Goal: Information Seeking & Learning: Compare options

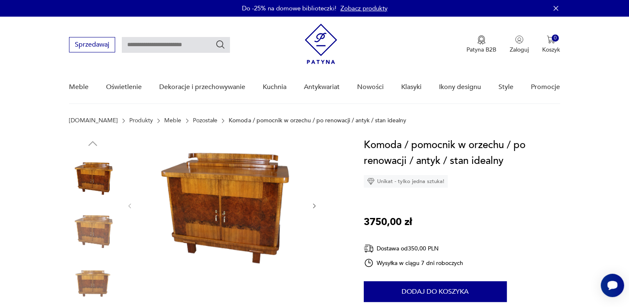
click at [92, 188] on img at bounding box center [92, 177] width 47 height 47
click at [236, 225] on img at bounding box center [222, 205] width 161 height 136
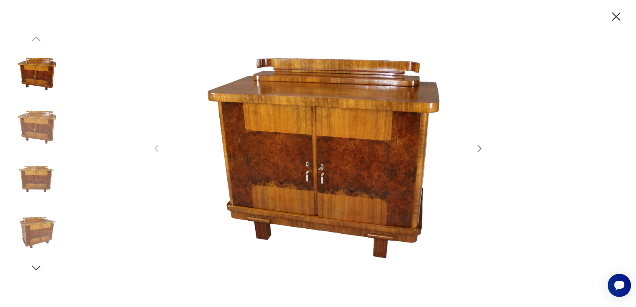
click at [480, 147] on icon "button" at bounding box center [479, 148] width 10 height 10
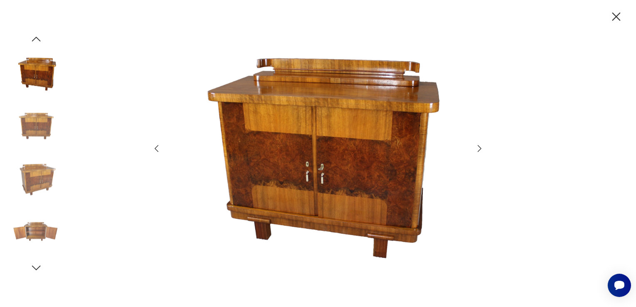
click at [480, 147] on icon "button" at bounding box center [479, 148] width 10 height 10
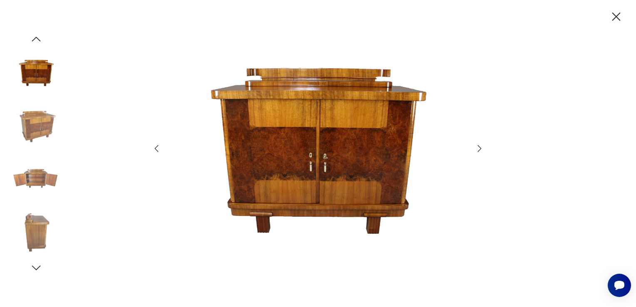
click at [480, 147] on icon "button" at bounding box center [479, 148] width 10 height 10
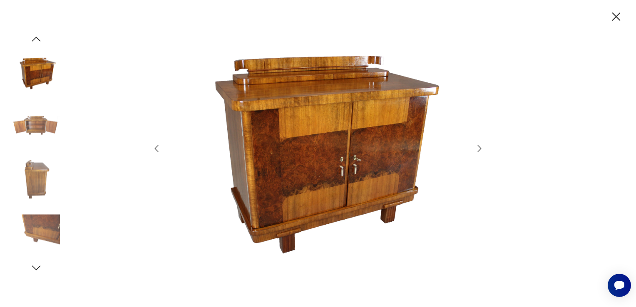
click at [480, 147] on icon "button" at bounding box center [479, 148] width 10 height 10
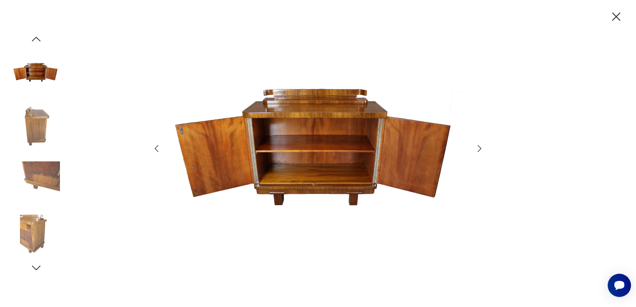
click at [480, 147] on icon "button" at bounding box center [479, 148] width 10 height 10
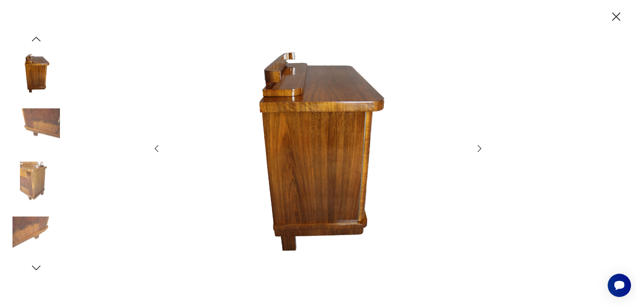
click at [480, 147] on icon "button" at bounding box center [479, 148] width 10 height 10
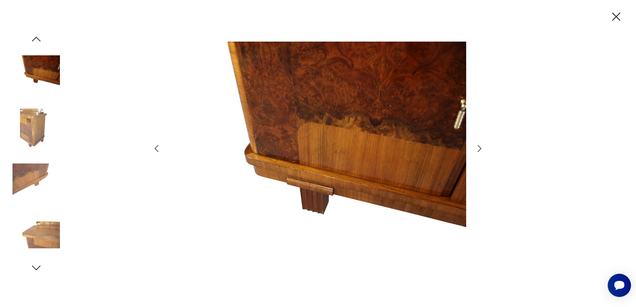
click at [480, 147] on icon "button" at bounding box center [479, 148] width 10 height 10
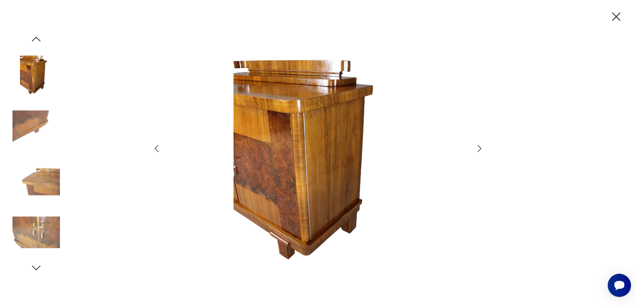
click at [480, 147] on icon "button" at bounding box center [479, 148] width 10 height 10
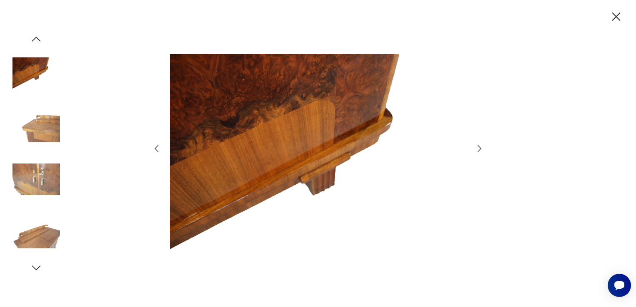
click at [480, 147] on icon "button" at bounding box center [479, 148] width 10 height 10
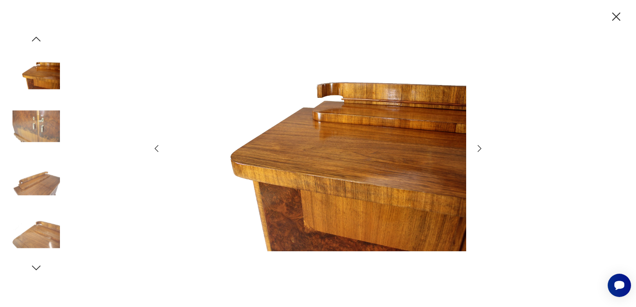
click at [480, 147] on icon "button" at bounding box center [479, 148] width 10 height 10
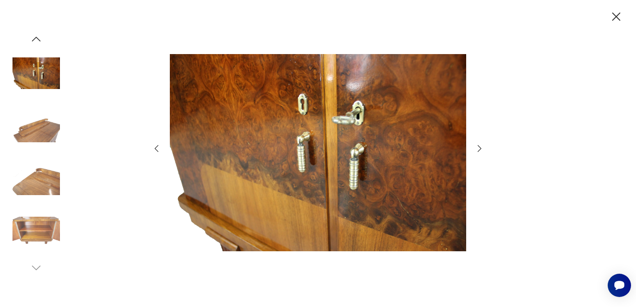
click at [480, 147] on icon "button" at bounding box center [479, 148] width 4 height 7
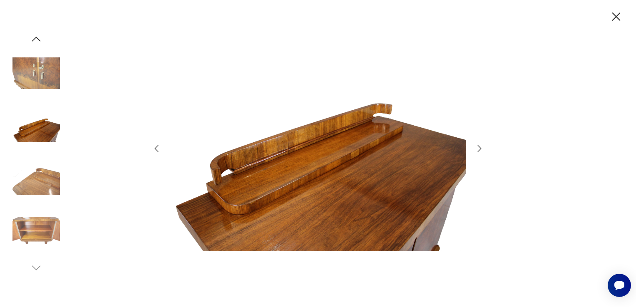
click at [480, 147] on icon "button" at bounding box center [479, 148] width 4 height 7
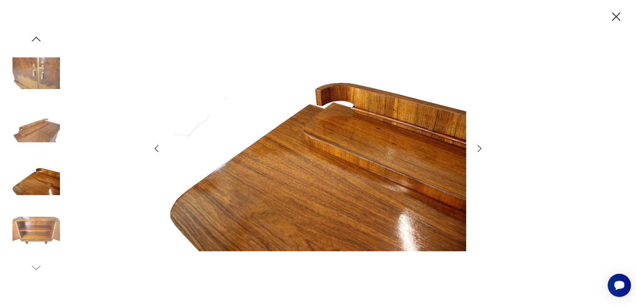
click at [480, 147] on icon "button" at bounding box center [479, 148] width 4 height 7
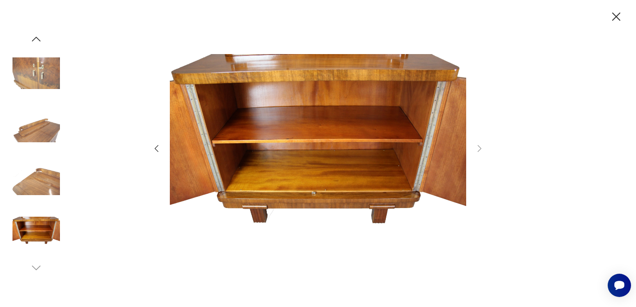
click at [619, 15] on icon "button" at bounding box center [616, 17] width 15 height 15
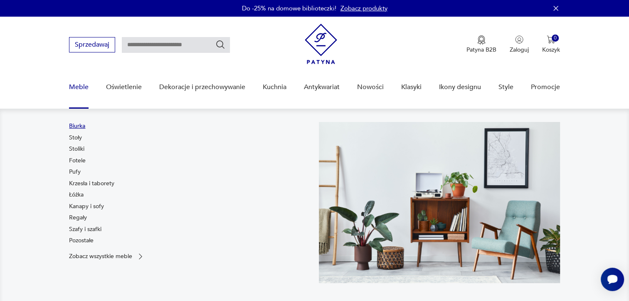
click at [77, 124] on link "Biurka" at bounding box center [77, 126] width 16 height 8
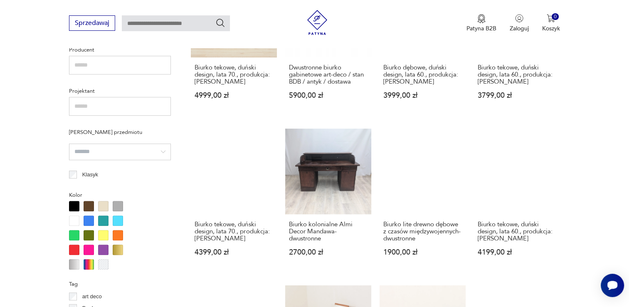
scroll to position [561, 0]
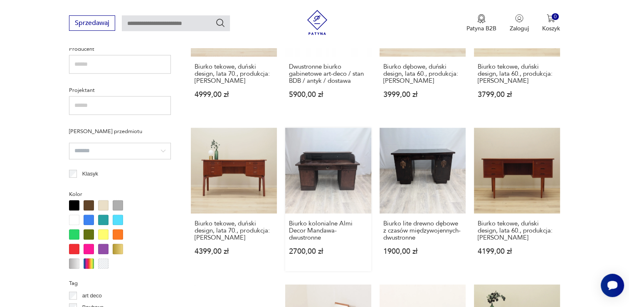
click at [322, 176] on link "Biurko kolonialne Almi Decor Mandawa- dwustronne 2700,00 zł" at bounding box center [328, 200] width 86 height 144
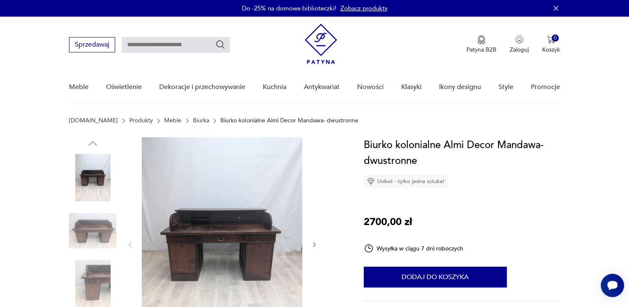
click at [246, 241] on img at bounding box center [222, 243] width 161 height 213
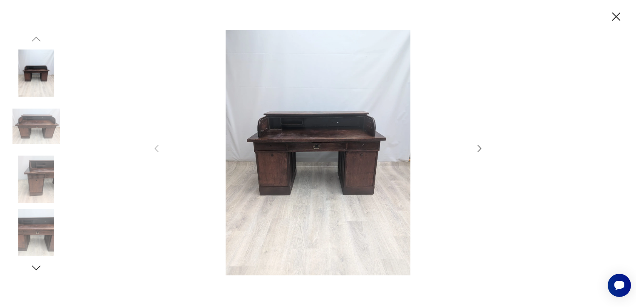
click at [477, 146] on icon "button" at bounding box center [479, 148] width 10 height 10
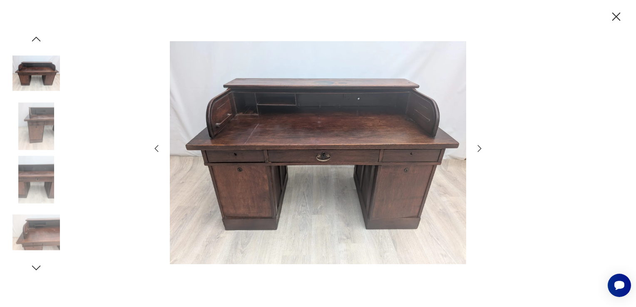
click at [477, 146] on icon "button" at bounding box center [479, 148] width 10 height 10
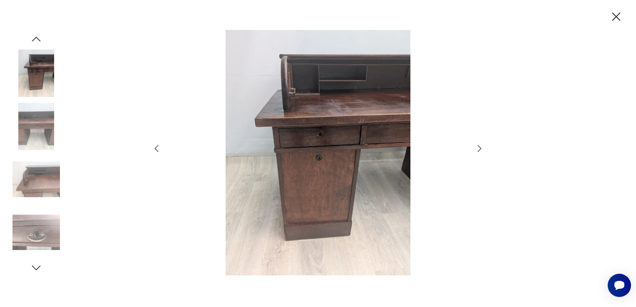
click at [477, 146] on icon "button" at bounding box center [479, 148] width 10 height 10
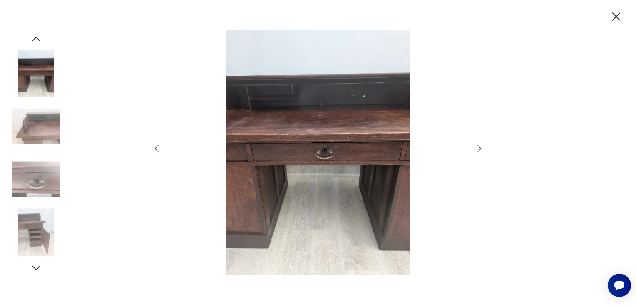
click at [477, 146] on icon "button" at bounding box center [479, 148] width 10 height 10
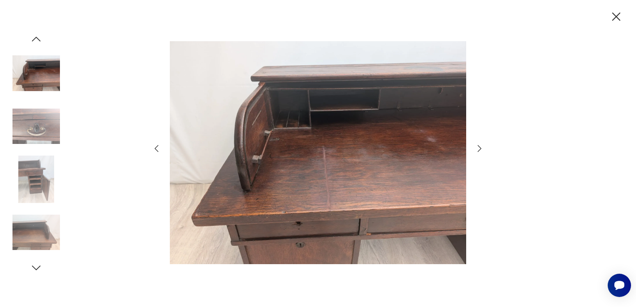
click at [477, 146] on icon "button" at bounding box center [479, 148] width 10 height 10
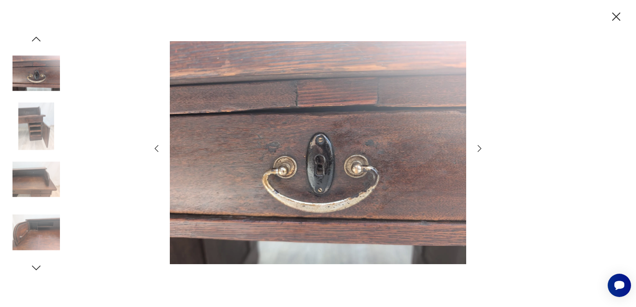
click at [477, 146] on icon "button" at bounding box center [479, 148] width 10 height 10
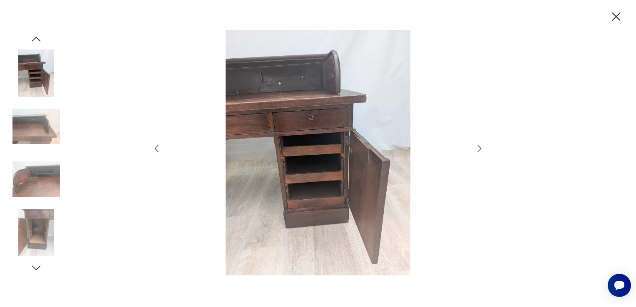
click at [477, 146] on icon "button" at bounding box center [479, 148] width 10 height 10
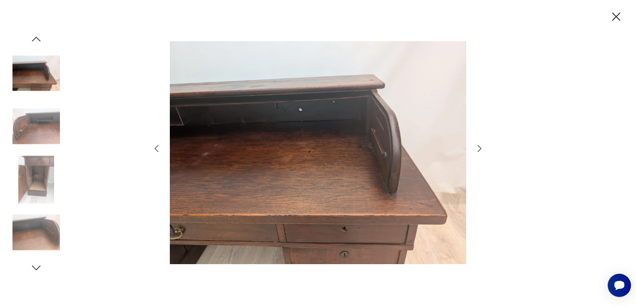
click at [477, 146] on icon "button" at bounding box center [479, 148] width 10 height 10
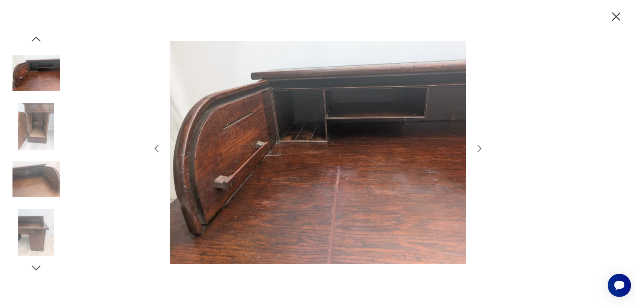
click at [477, 146] on icon "button" at bounding box center [479, 148] width 10 height 10
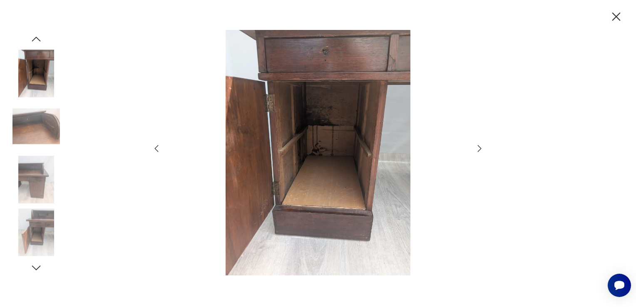
click at [477, 146] on icon "button" at bounding box center [479, 148] width 10 height 10
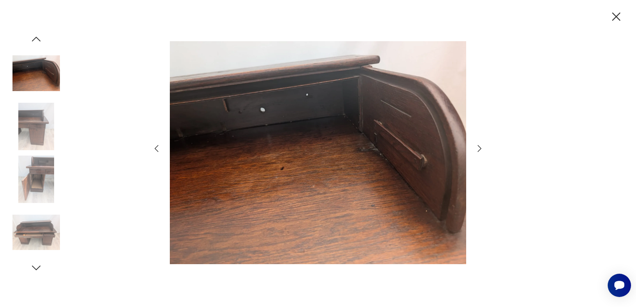
click at [613, 22] on icon "button" at bounding box center [616, 17] width 15 height 15
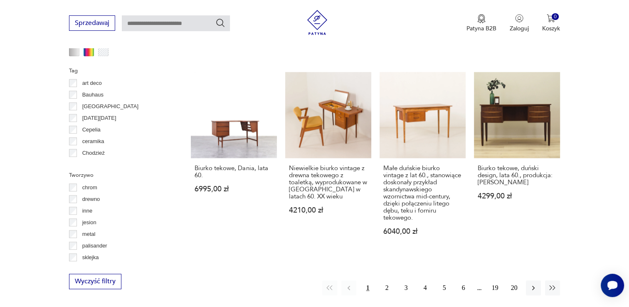
scroll to position [787, 0]
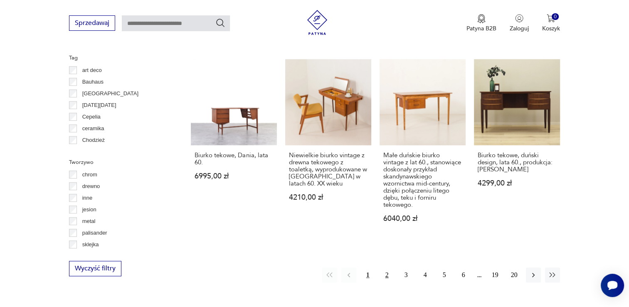
click at [388, 271] on button "2" at bounding box center [387, 274] width 15 height 15
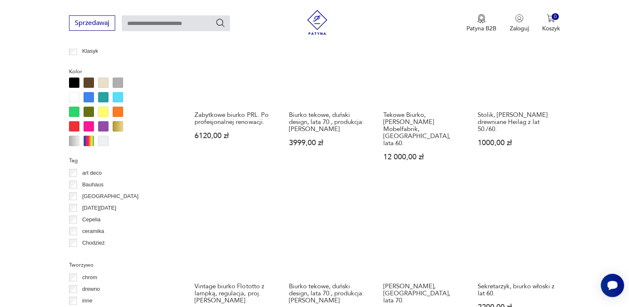
scroll to position [736, 0]
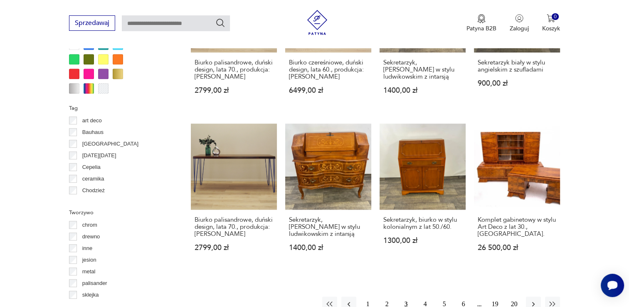
scroll to position [753, 0]
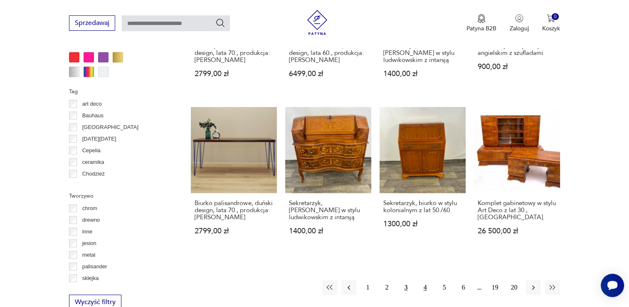
click at [425, 286] on button "4" at bounding box center [425, 287] width 15 height 15
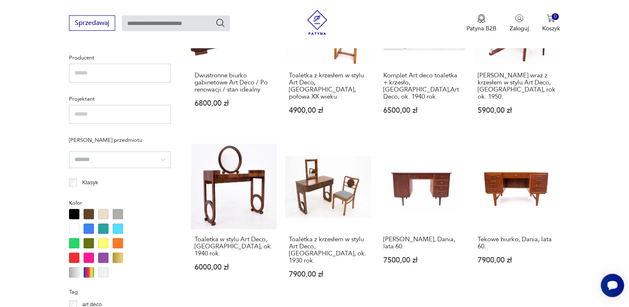
scroll to position [553, 0]
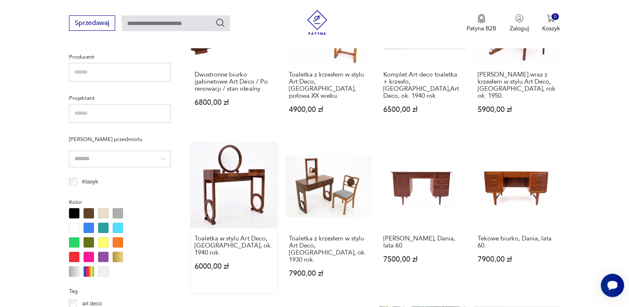
click at [243, 192] on link "Toaletka w stylu Art Deco, [GEOGRAPHIC_DATA], ok. 1940 rok. 6000,00 zł" at bounding box center [234, 218] width 86 height 151
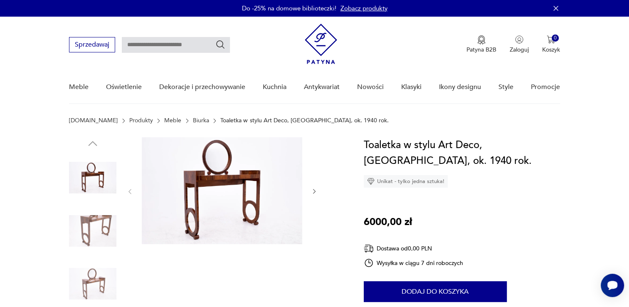
click at [223, 197] on img at bounding box center [222, 190] width 161 height 107
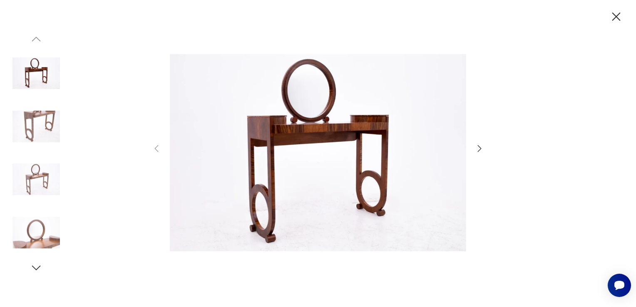
click at [479, 146] on icon "button" at bounding box center [479, 148] width 10 height 10
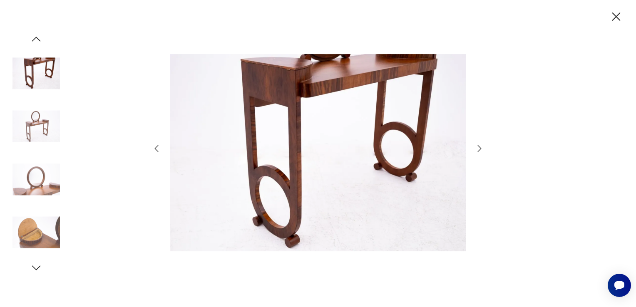
click at [479, 146] on icon "button" at bounding box center [479, 148] width 10 height 10
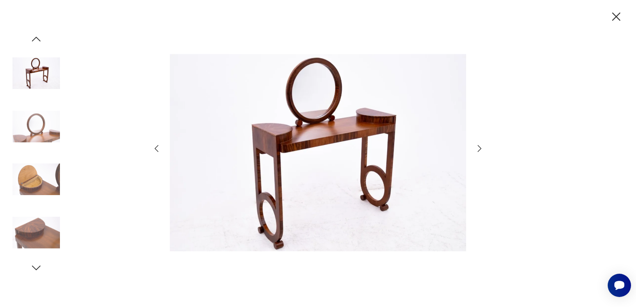
click at [479, 146] on icon "button" at bounding box center [479, 148] width 10 height 10
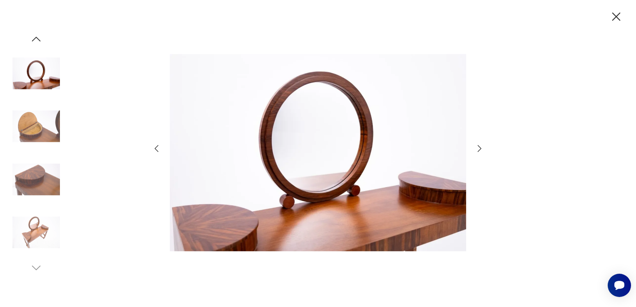
click at [479, 146] on icon "button" at bounding box center [479, 148] width 10 height 10
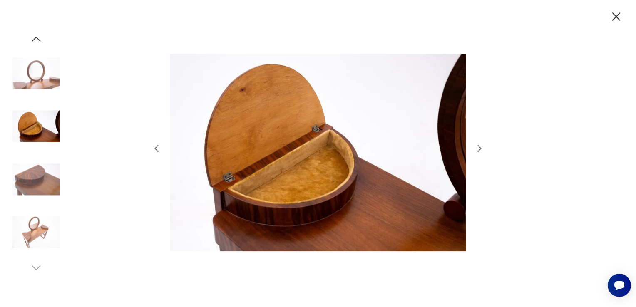
click at [479, 146] on icon "button" at bounding box center [479, 148] width 10 height 10
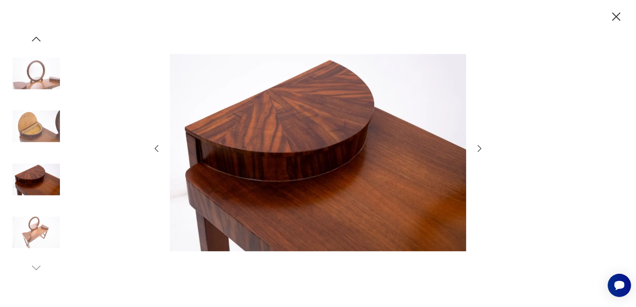
click at [479, 146] on icon "button" at bounding box center [479, 148] width 10 height 10
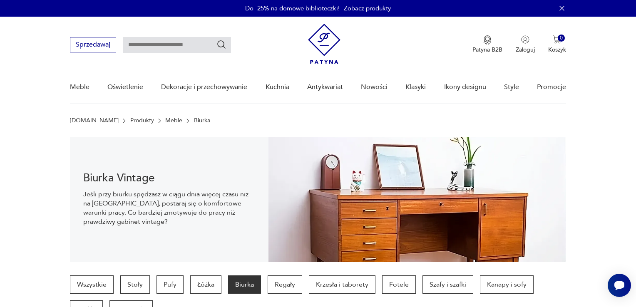
scroll to position [624, 0]
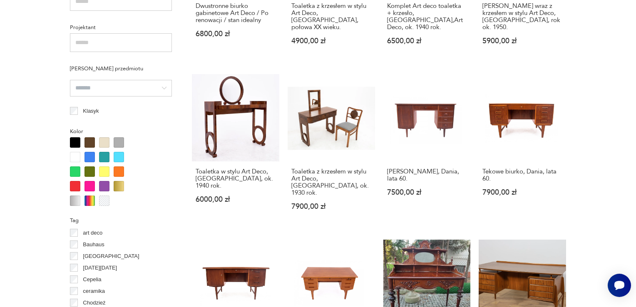
scroll to position [753, 0]
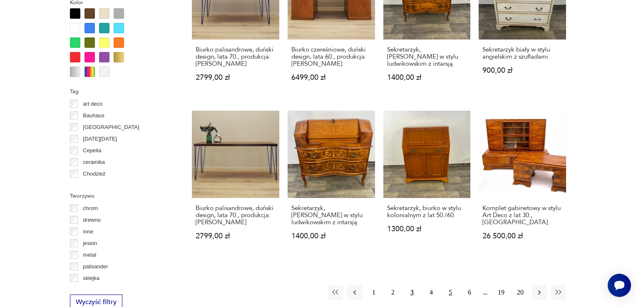
click at [448, 292] on button "5" at bounding box center [450, 292] width 15 height 15
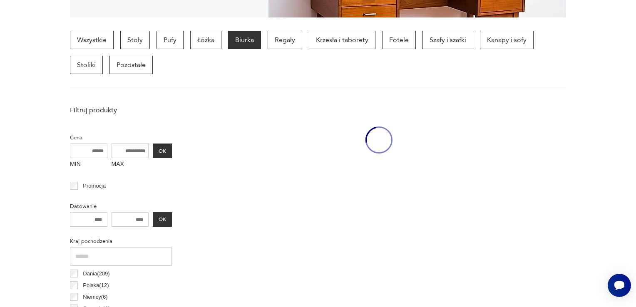
scroll to position [220, 0]
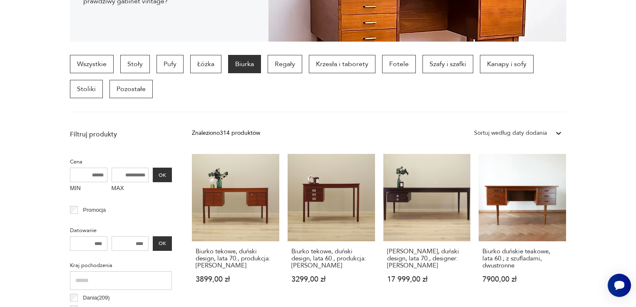
scroll to position [753, 0]
